Goal: Task Accomplishment & Management: Manage account settings

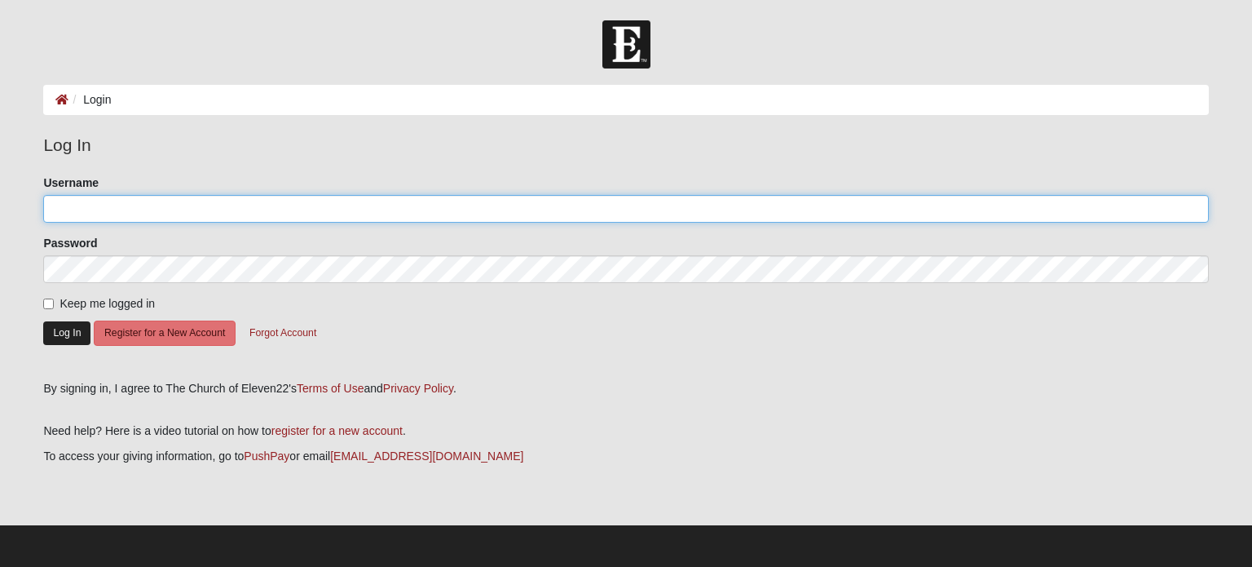
type input "eharnek"
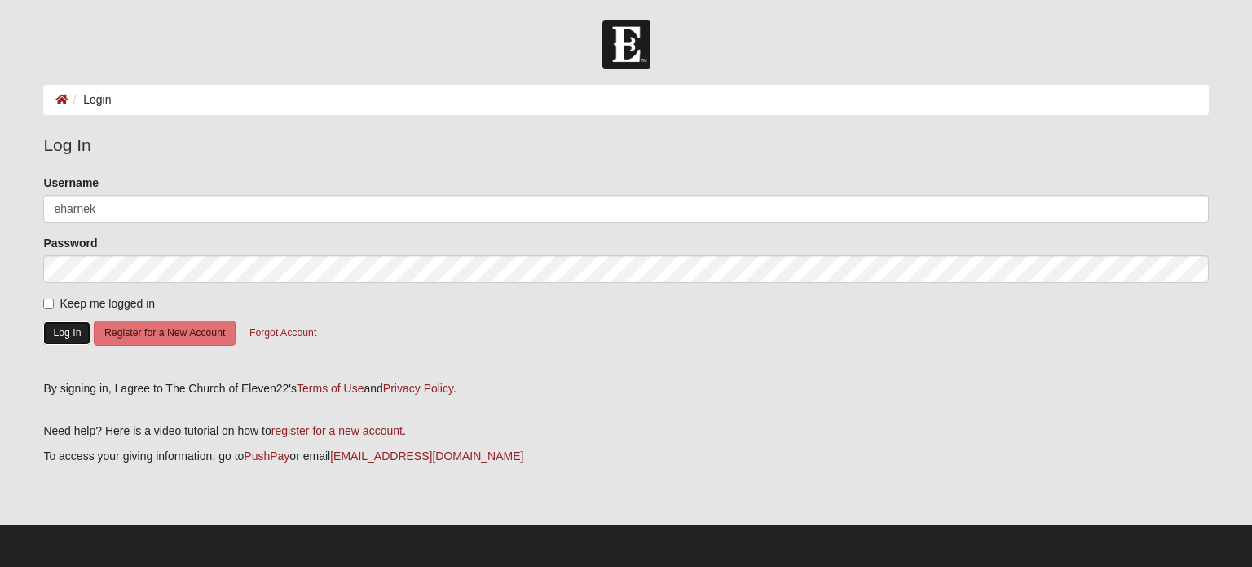
click at [69, 339] on button "Log In" at bounding box center [66, 333] width 47 height 24
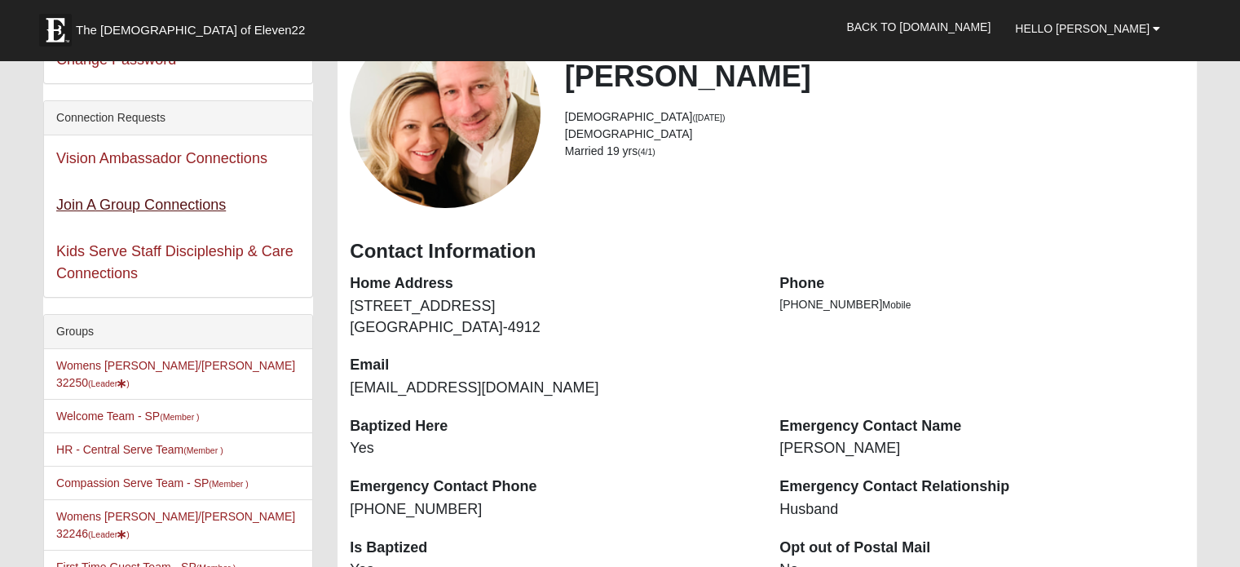
scroll to position [134, 0]
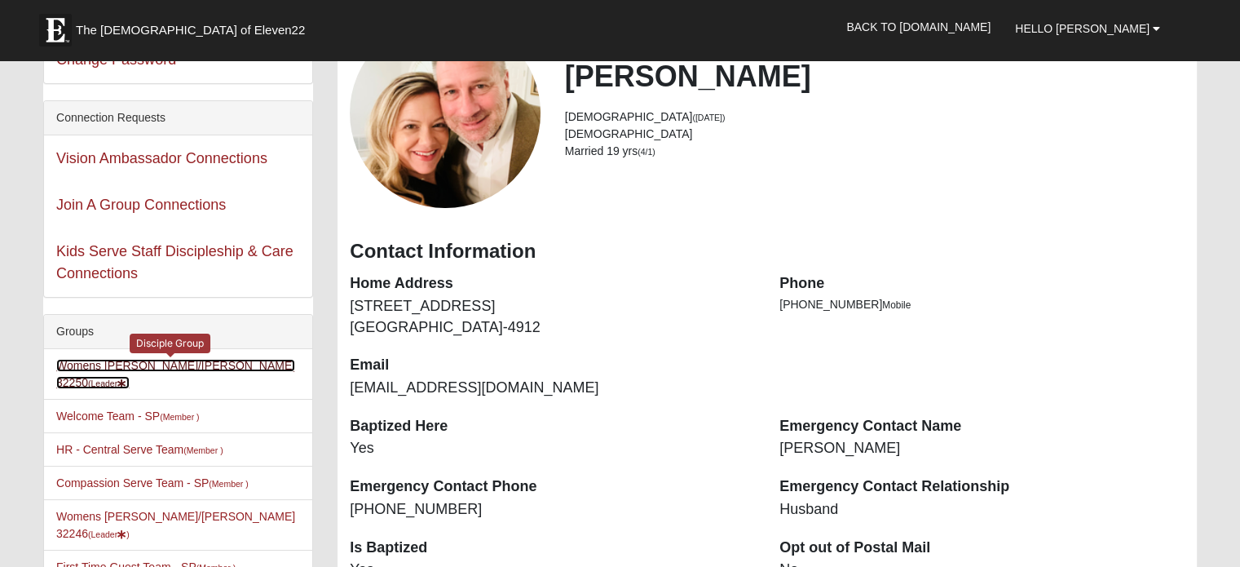
click at [181, 364] on link "Womens [PERSON_NAME]/[PERSON_NAME] 32250 (Leader )" at bounding box center [175, 374] width 239 height 30
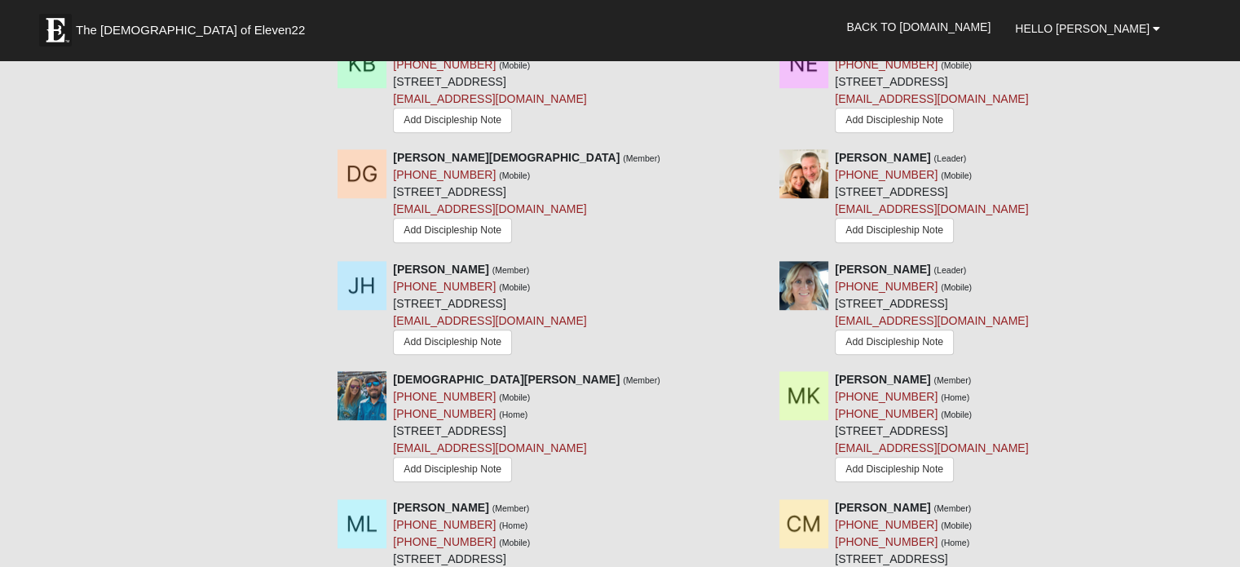
scroll to position [861, 0]
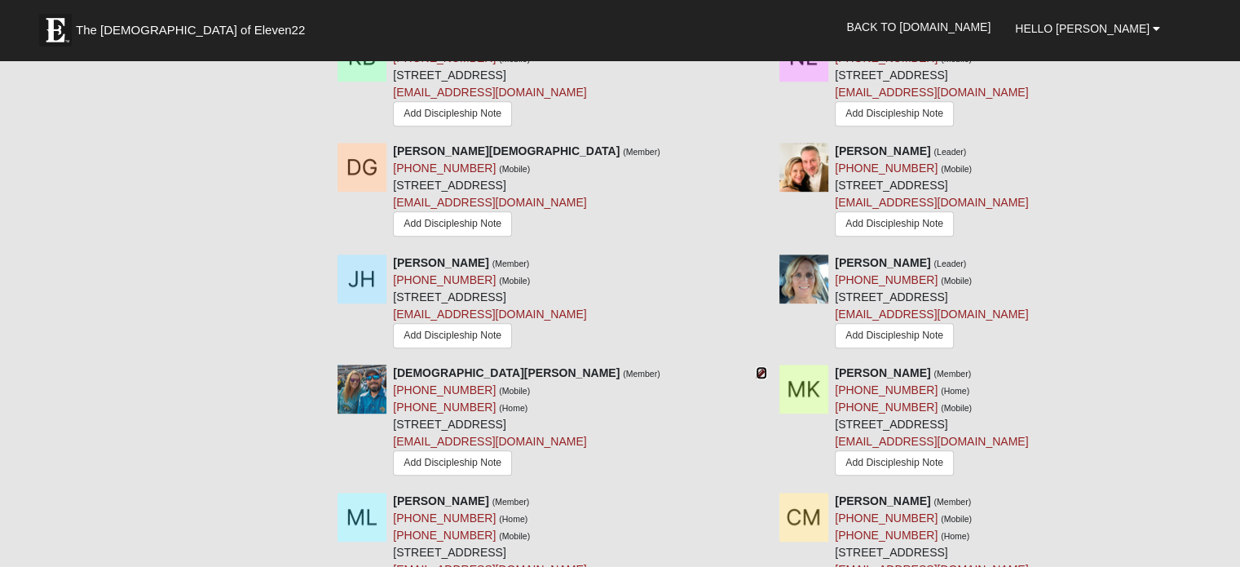
click at [757, 367] on icon at bounding box center [761, 372] width 11 height 11
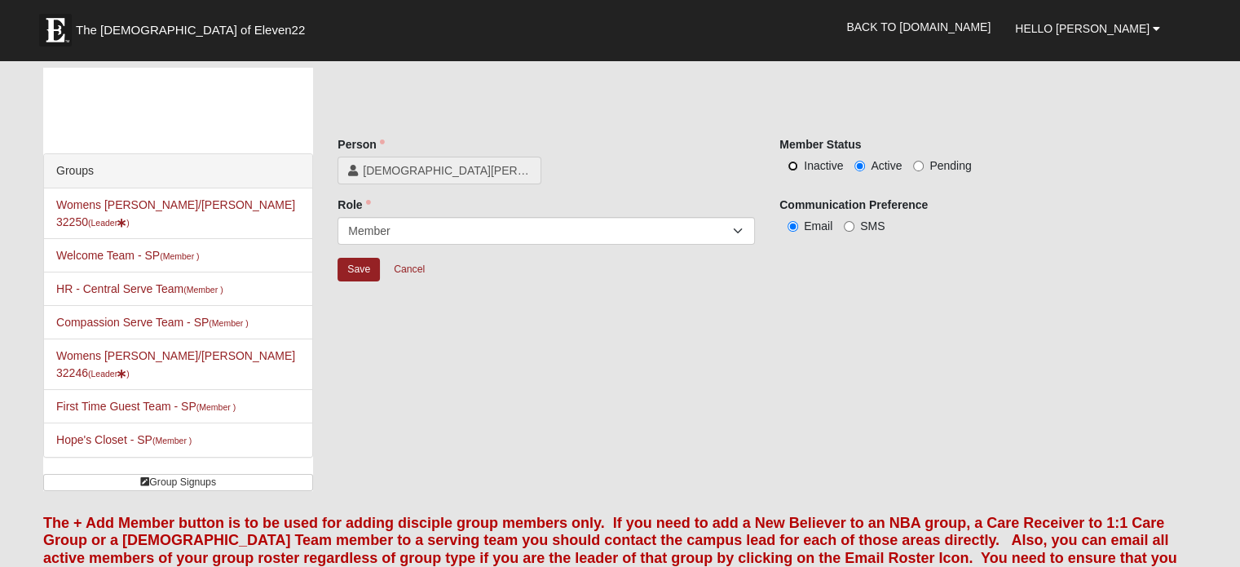
click at [792, 165] on input "Inactive" at bounding box center [793, 166] width 11 height 11
radio input "true"
click at [863, 164] on input "Active" at bounding box center [859, 166] width 11 height 11
radio input "true"
click at [416, 271] on link "Cancel" at bounding box center [409, 269] width 52 height 25
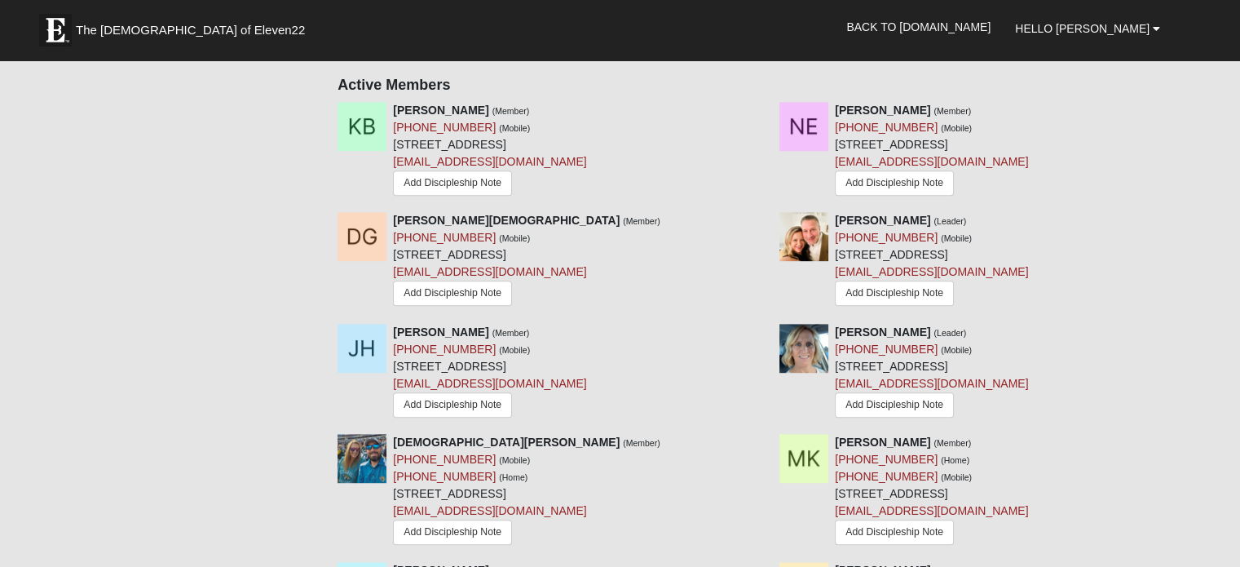
scroll to position [795, 0]
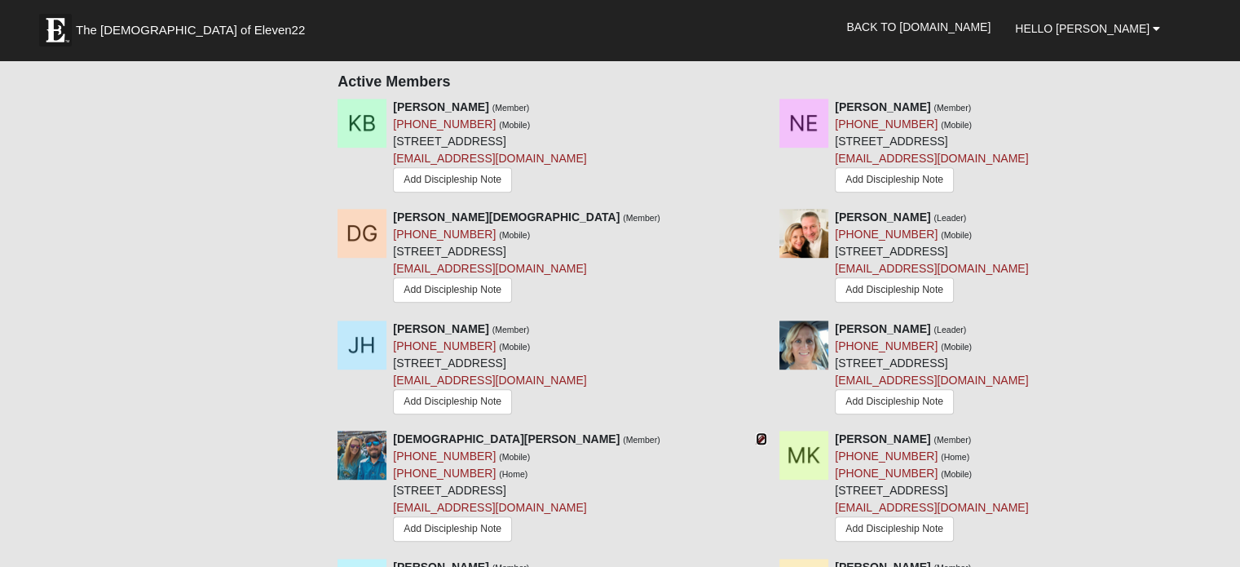
click at [763, 433] on icon at bounding box center [761, 438] width 11 height 11
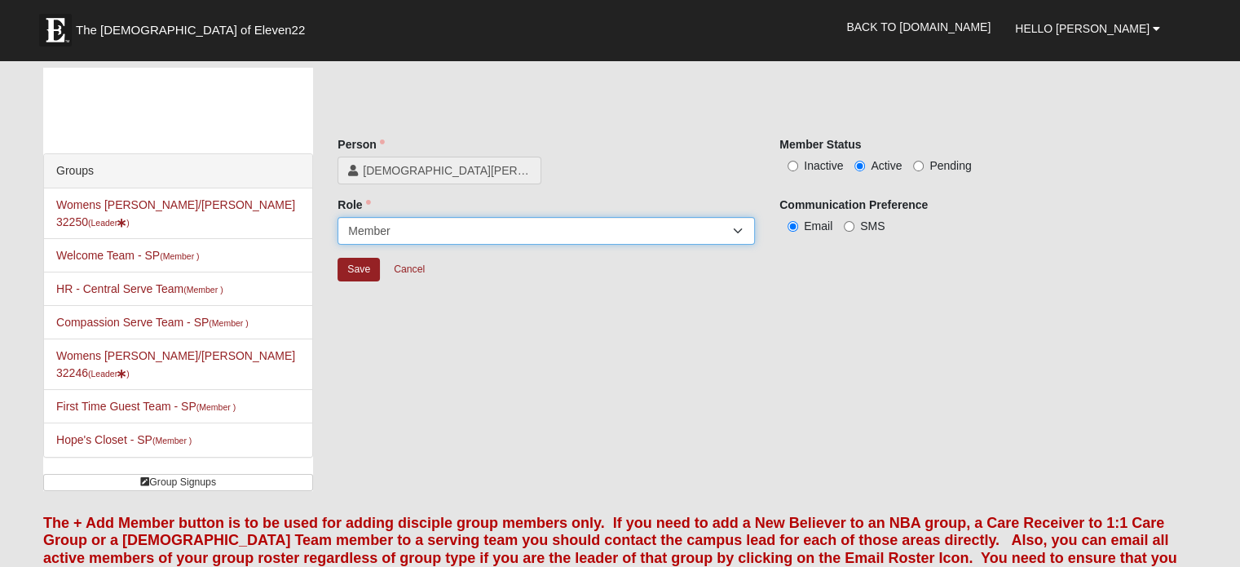
click at [435, 241] on select "Leader Coleader Coach Member Campus Lead Future Leader" at bounding box center [546, 231] width 417 height 28
click at [792, 166] on input "Inactive" at bounding box center [793, 166] width 11 height 11
radio input "true"
click at [359, 276] on input "Save" at bounding box center [359, 270] width 42 height 24
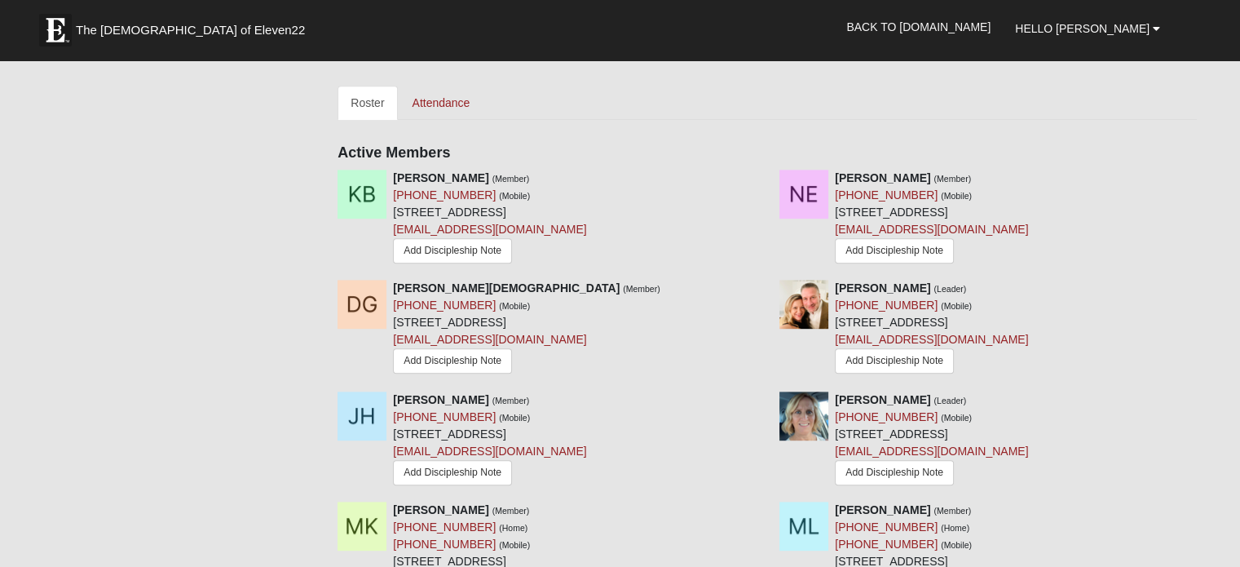
scroll to position [745, 0]
